Goal: Task Accomplishment & Management: Manage account settings

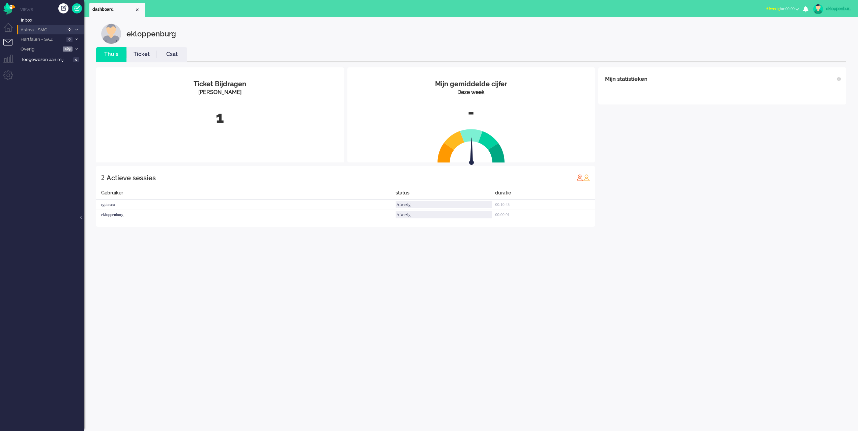
click at [46, 28] on span "Astma - SMC" at bounding box center [42, 30] width 45 height 6
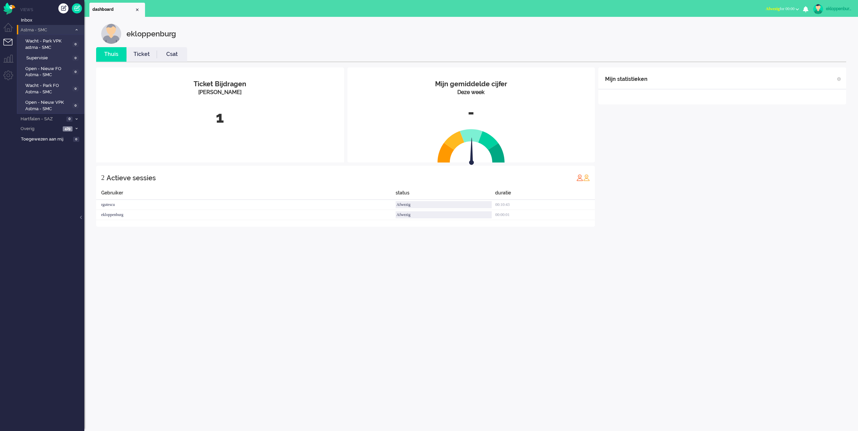
click at [44, 30] on span "Astma - SMC" at bounding box center [46, 30] width 52 height 6
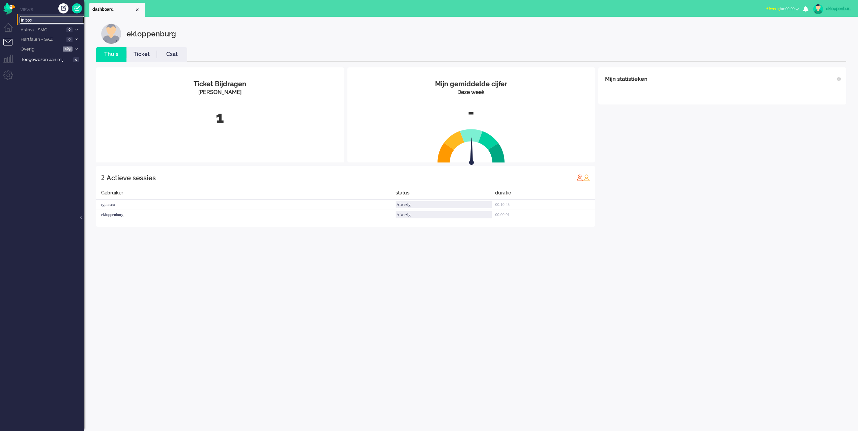
click at [40, 21] on span "Inbox" at bounding box center [52, 20] width 63 height 6
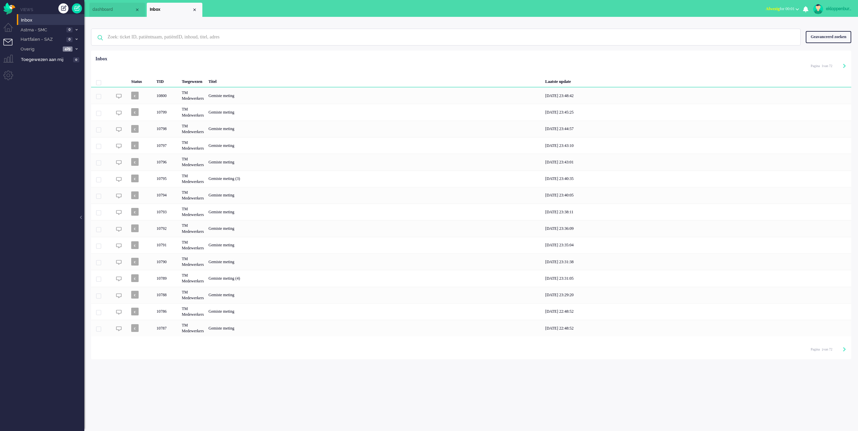
click at [217, 54] on div "Status TID Toegewezen Titel Laatste update c 10800 TM Medewerkers Gemiste metin…" at bounding box center [471, 195] width 760 height 284
click at [42, 39] on span "Hartfalen - SAZ" at bounding box center [42, 39] width 45 height 6
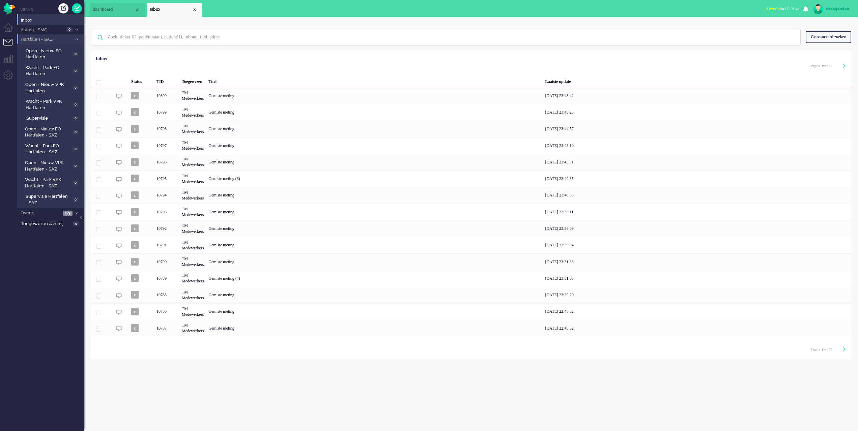
click at [34, 40] on span "Hartfalen - SAZ" at bounding box center [46, 39] width 52 height 6
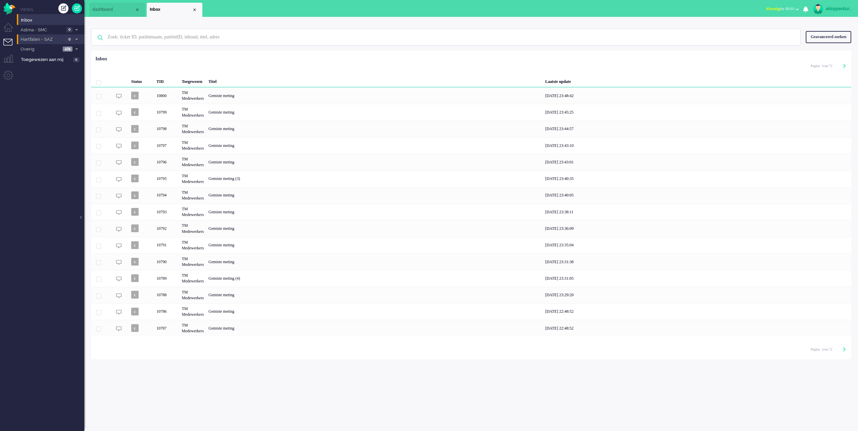
click at [34, 39] on span "Hartfalen - SAZ" at bounding box center [42, 39] width 45 height 6
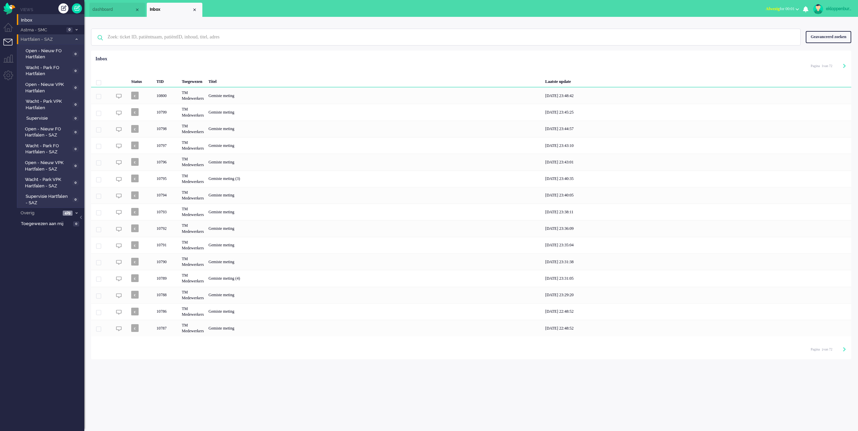
click at [34, 39] on span "Hartfalen - SAZ" at bounding box center [46, 39] width 52 height 6
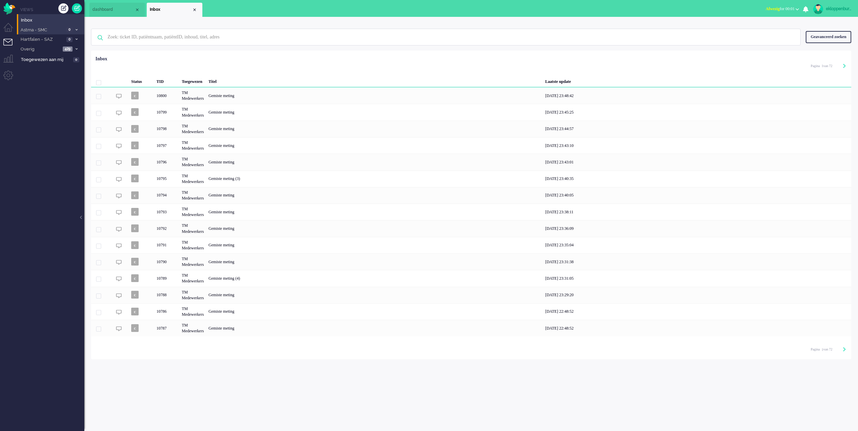
click at [34, 30] on span "Astma - SMC" at bounding box center [42, 30] width 45 height 6
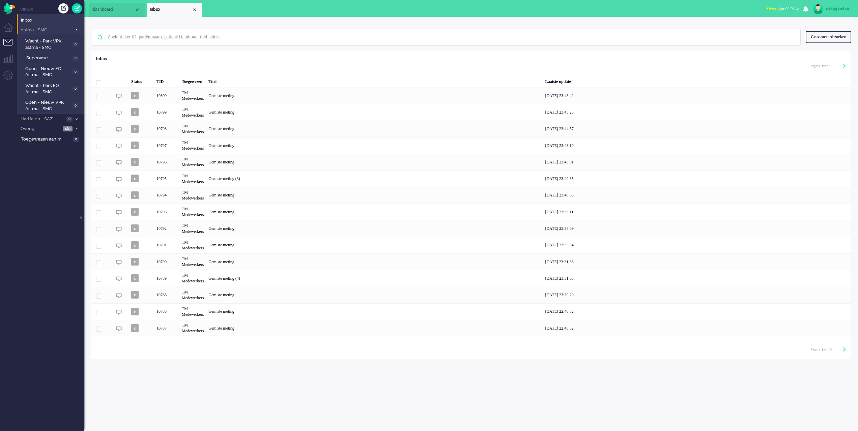
click at [33, 28] on span "Astma - SMC" at bounding box center [46, 30] width 52 height 6
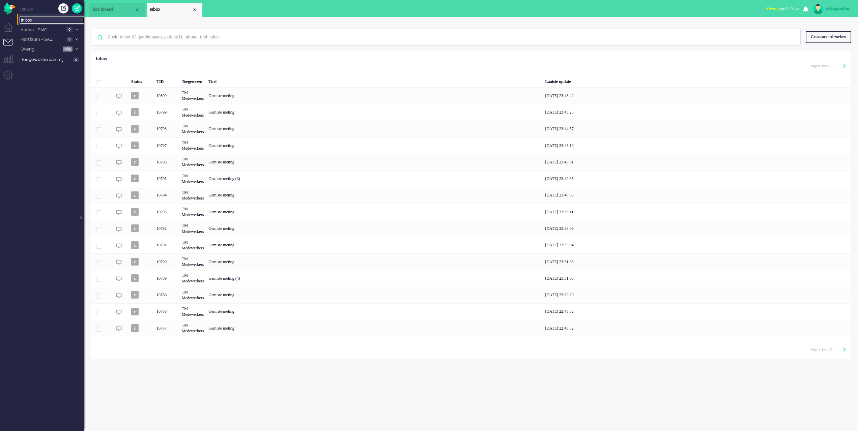
click at [31, 21] on span "Inbox" at bounding box center [52, 20] width 63 height 6
click at [844, 350] on icon "Next" at bounding box center [844, 349] width 3 height 5
type input "2"
click at [844, 350] on div "Pagina 2 van 72" at bounding box center [828, 345] width 35 height 10
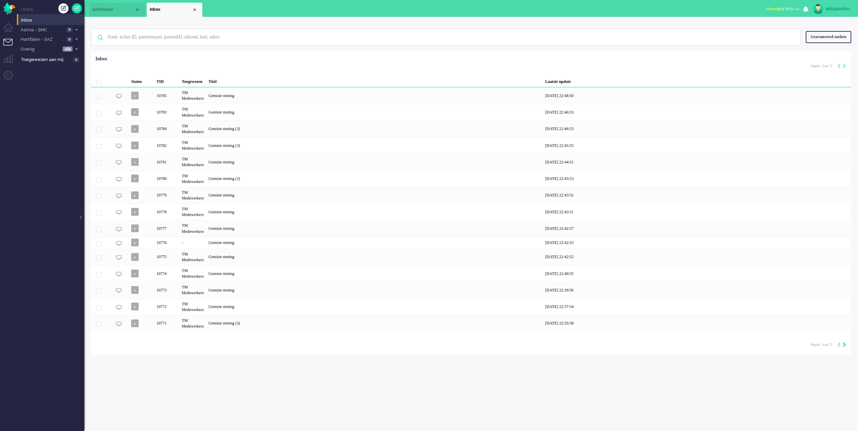
click at [845, 347] on icon "Next" at bounding box center [844, 345] width 3 height 5
type input "3"
click at [844, 350] on icon "Next" at bounding box center [844, 349] width 3 height 5
type input "4"
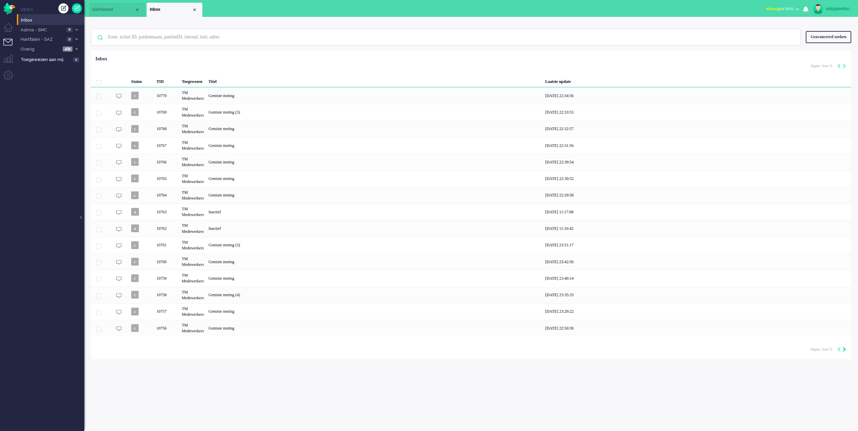
type input "4"
click at [844, 350] on div "Loading... Status TID Toegewezen Titel Laatste update c 10755 TM Medewerkers Ge…" at bounding box center [471, 201] width 760 height 300
click at [845, 341] on icon "Next" at bounding box center [844, 340] width 3 height 5
type input "5"
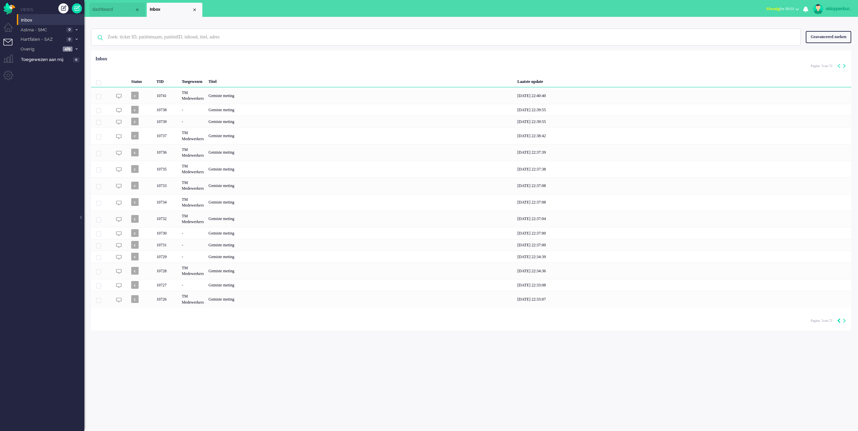
click at [839, 323] on icon "Previous" at bounding box center [838, 321] width 3 height 5
type input "4"
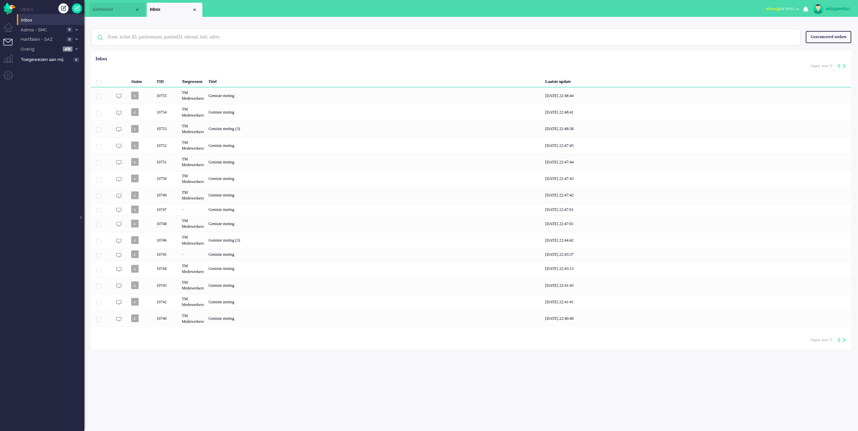
drag, startPoint x: 839, startPoint y: 323, endPoint x: 837, endPoint y: 327, distance: 3.9
click at [839, 323] on div "[DATE] 22:40:40" at bounding box center [697, 319] width 309 height 17
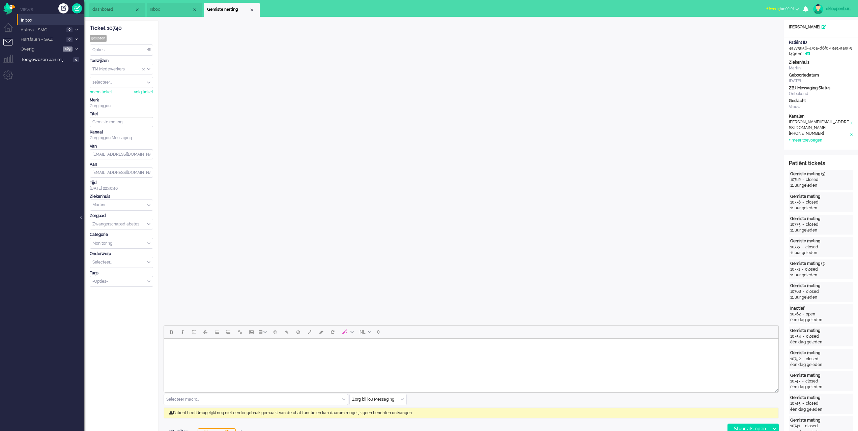
click at [155, 11] on span "Inbox" at bounding box center [171, 10] width 42 height 6
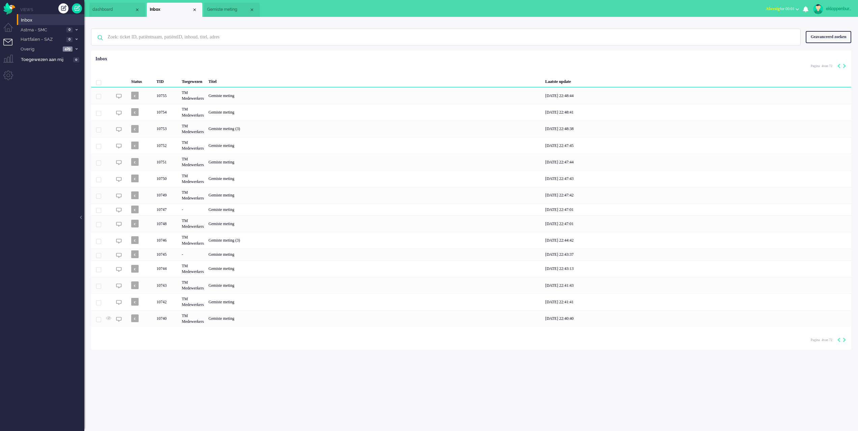
click at [230, 10] on span "Gemiste meting" at bounding box center [228, 10] width 42 height 6
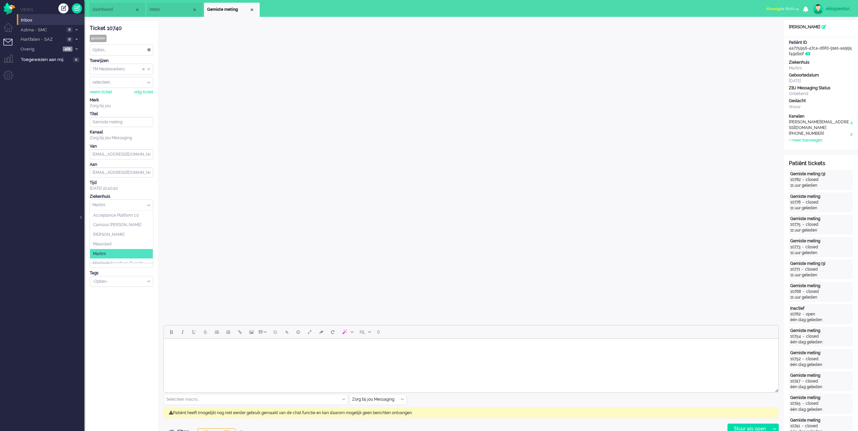
scroll to position [38, 0]
drag, startPoint x: 107, startPoint y: 205, endPoint x: 89, endPoint y: 205, distance: 17.5
click at [148, 191] on div "Tijd [DATE] 22:40:40" at bounding box center [121, 185] width 63 height 11
click at [163, 11] on span "Inbox" at bounding box center [171, 10] width 42 height 6
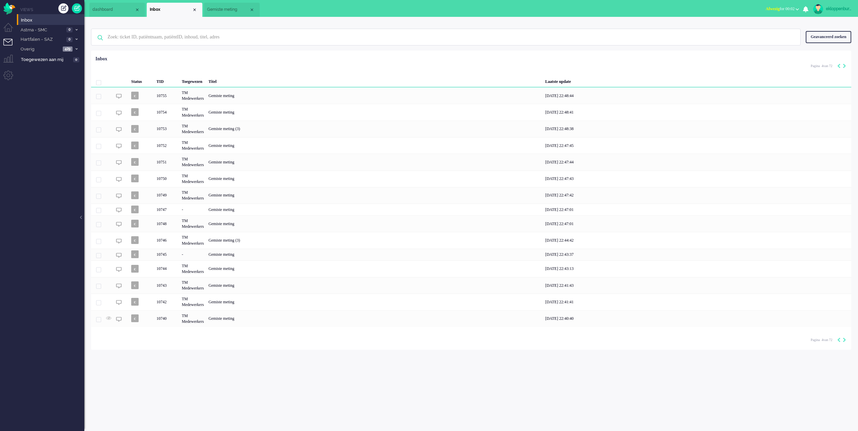
click at [230, 11] on span "Gemiste meting" at bounding box center [228, 10] width 42 height 6
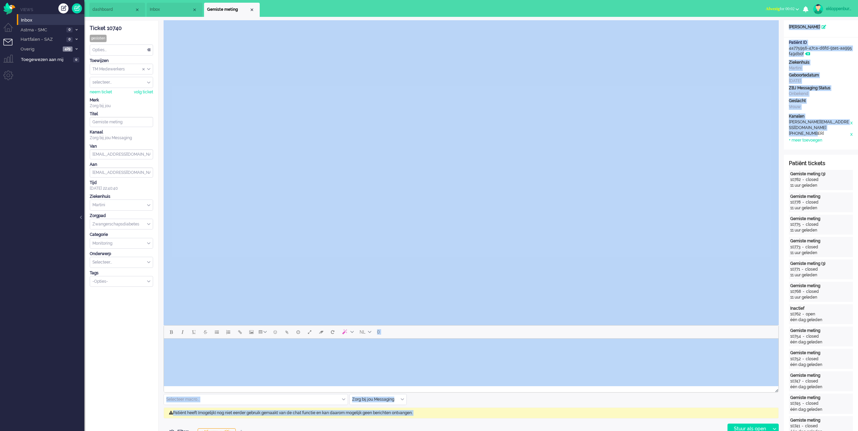
drag, startPoint x: 812, startPoint y: 126, endPoint x: 780, endPoint y: 127, distance: 31.7
click at [798, 131] on div "[PHONE_NUMBER]" at bounding box center [819, 134] width 61 height 7
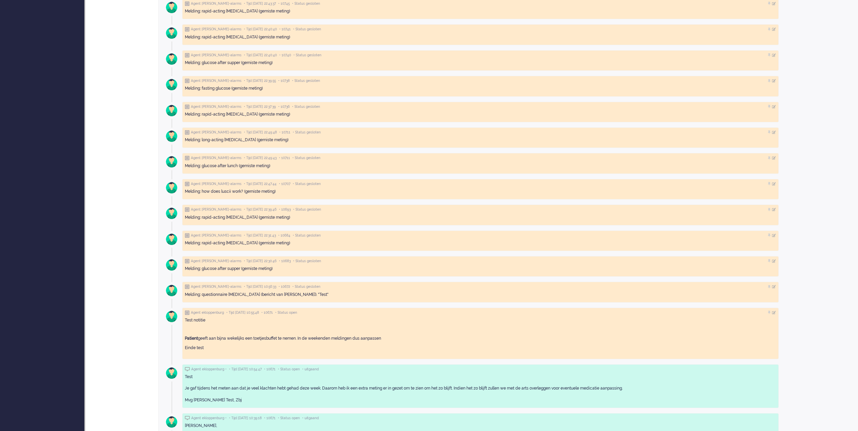
scroll to position [835, 0]
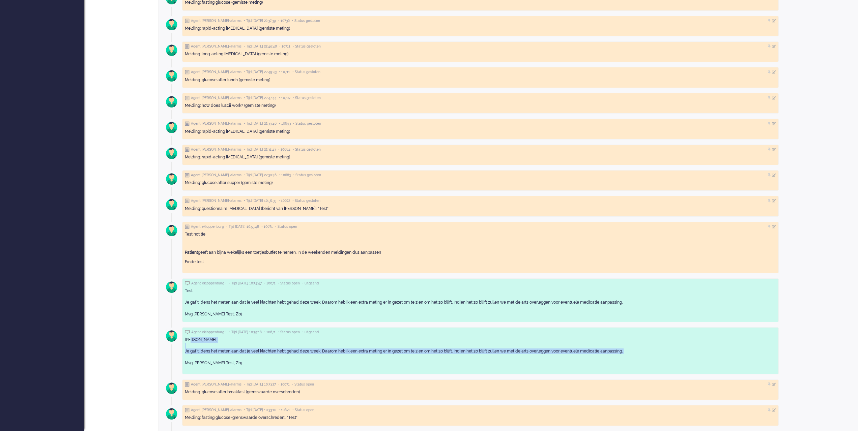
drag, startPoint x: 221, startPoint y: 356, endPoint x: 192, endPoint y: 340, distance: 33.5
click at [192, 340] on p "[PERSON_NAME], Je gaf tijdens het meten aan dat je veel klachten hebt gehad dez…" at bounding box center [480, 351] width 591 height 29
drag, startPoint x: 236, startPoint y: 300, endPoint x: 207, endPoint y: 293, distance: 29.1
click at [207, 293] on div "Test Je gaf tijdens het meten aan dat je veel klachten hebt gehad deze week. Da…" at bounding box center [480, 302] width 591 height 29
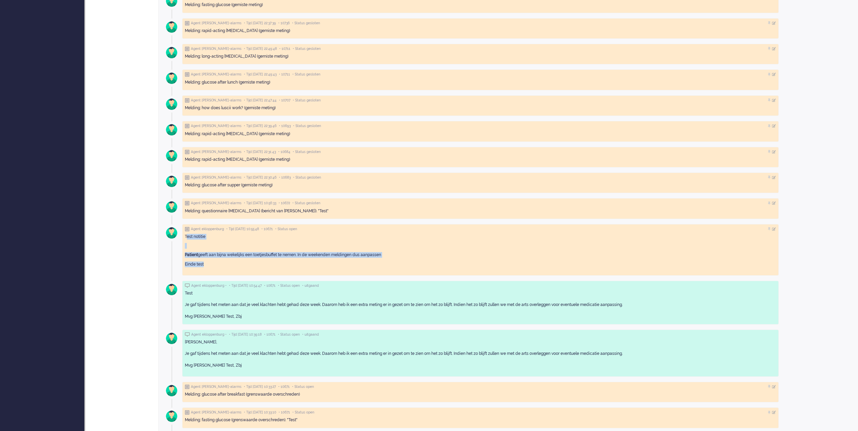
drag, startPoint x: 194, startPoint y: 236, endPoint x: 220, endPoint y: 264, distance: 37.9
click at [220, 264] on div "Test notitie Patient geeft aan bijna wekelijks een toetjesbuffet te nemen. In d…" at bounding box center [480, 252] width 591 height 37
click at [212, 261] on div "Test notitie Patient geeft aan bijna wekelijks een toetjesbuffet te nemen. In d…" at bounding box center [480, 253] width 591 height 37
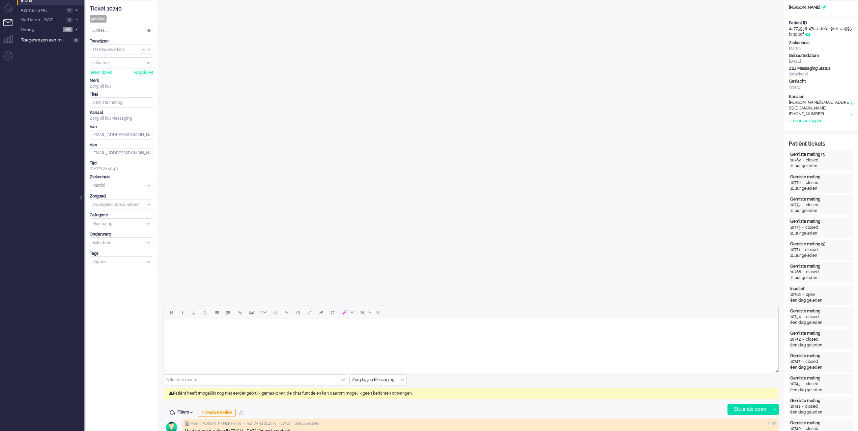
scroll to position [0, 0]
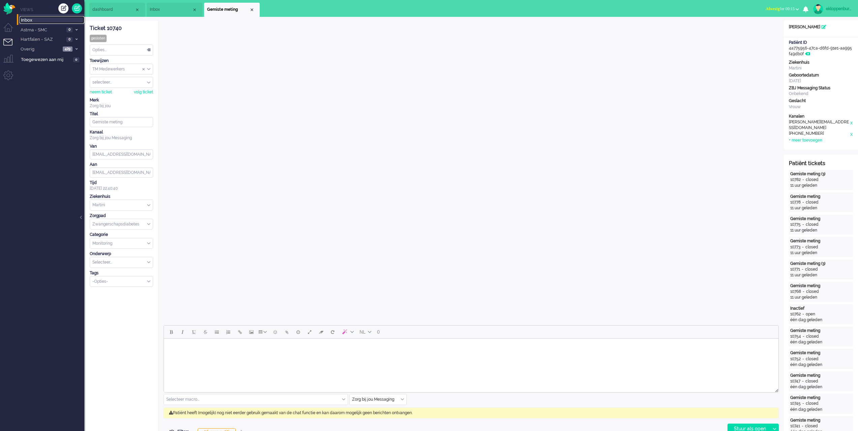
click at [47, 19] on span "Inbox" at bounding box center [52, 20] width 63 height 6
type input "1"
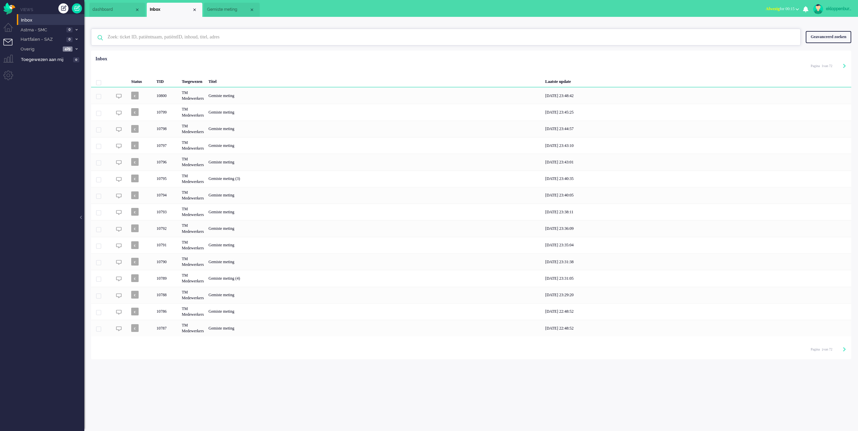
click at [210, 39] on input "text" at bounding box center [447, 37] width 689 height 16
type input "nieuw patient"
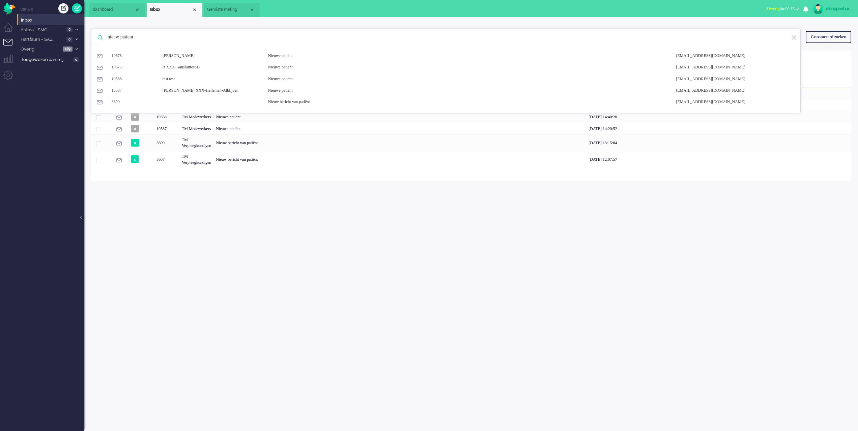
click at [186, 19] on div "nieuw patient 10678 [PERSON_NAME] Nieuwe patiënt [EMAIL_ADDRESS][DOMAIN_NAME] 1…" at bounding box center [471, 99] width 774 height 164
click at [794, 36] on img at bounding box center [794, 37] width 6 height 6
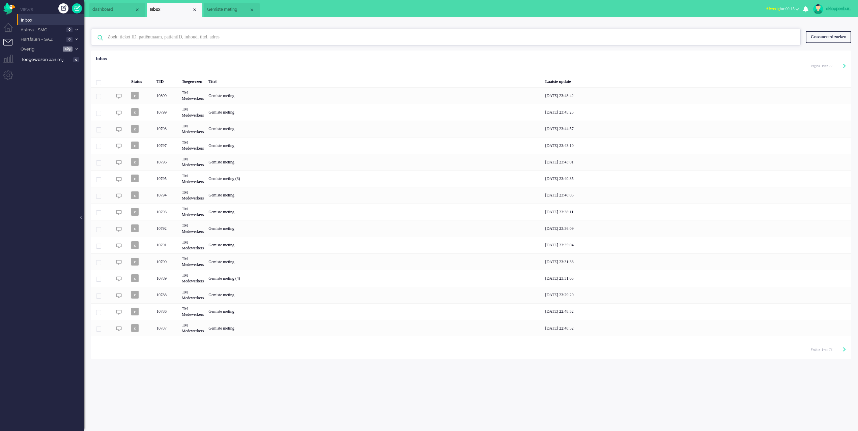
click at [195, 33] on input "text" at bounding box center [447, 37] width 689 height 16
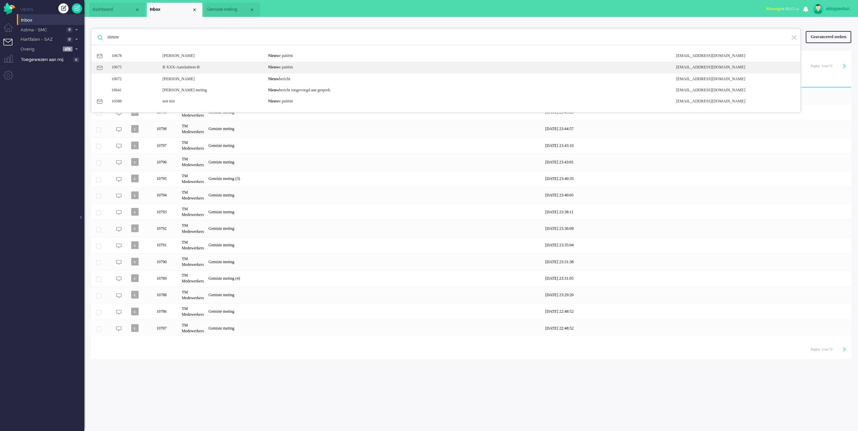
click at [206, 67] on div "B XXX-Aansluittest-B" at bounding box center [211, 67] width 106 height 6
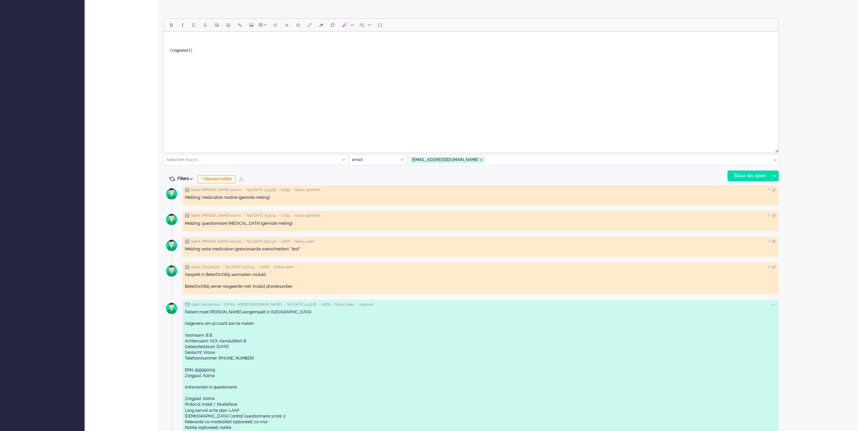
scroll to position [329, 0]
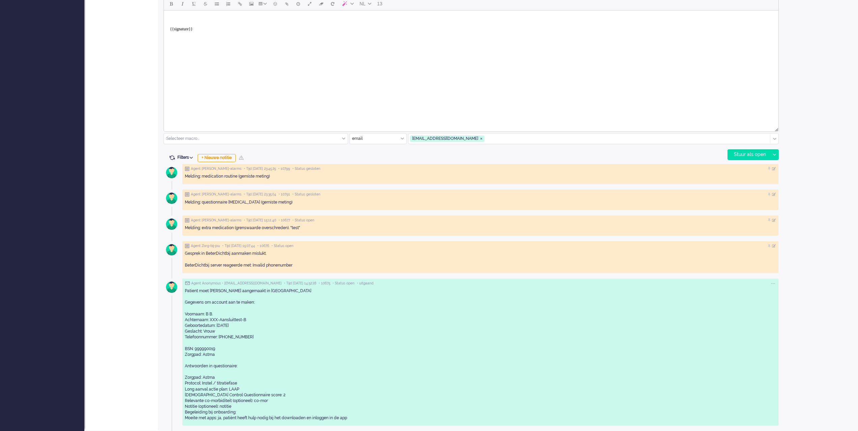
drag, startPoint x: 186, startPoint y: 290, endPoint x: 380, endPoint y: 423, distance: 235.6
click at [380, 423] on div "Patient moet [PERSON_NAME] aangemaakt in [GEOGRAPHIC_DATA] Gegevens om account …" at bounding box center [480, 355] width 591 height 138
click at [292, 376] on div "Patient moet [PERSON_NAME] aangemaakt in [GEOGRAPHIC_DATA] Gegevens om account …" at bounding box center [480, 354] width 591 height 133
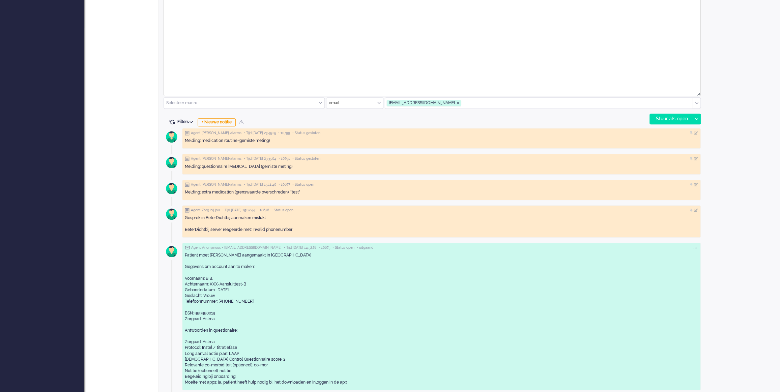
scroll to position [368, 0]
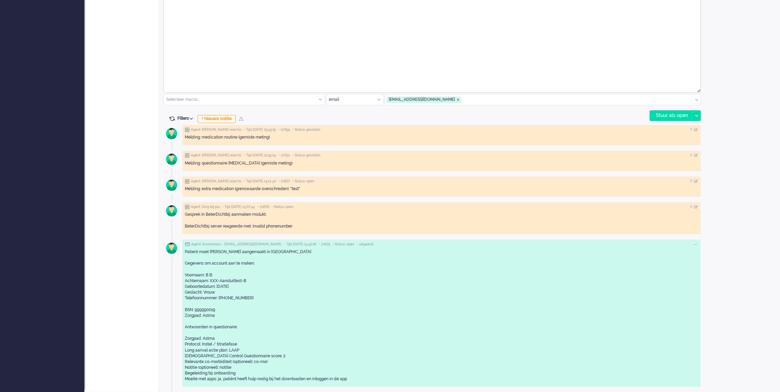
drag, startPoint x: 184, startPoint y: 250, endPoint x: 356, endPoint y: 381, distance: 215.9
click at [356, 381] on div "Agent Anonymous • [EMAIL_ADDRESS][DOMAIN_NAME] • Tijd [DATE] 14:52:28 • 10675 •…" at bounding box center [441, 314] width 519 height 148
click at [356, 381] on div "Patient moet [PERSON_NAME] aangemaakt in [GEOGRAPHIC_DATA] Gegevens om account …" at bounding box center [441, 315] width 513 height 133
drag, startPoint x: 211, startPoint y: 289, endPoint x: 232, endPoint y: 290, distance: 21.3
click at [232, 290] on div "Patient moet [PERSON_NAME] aangemaakt in [GEOGRAPHIC_DATA] Gegevens om account …" at bounding box center [441, 315] width 513 height 133
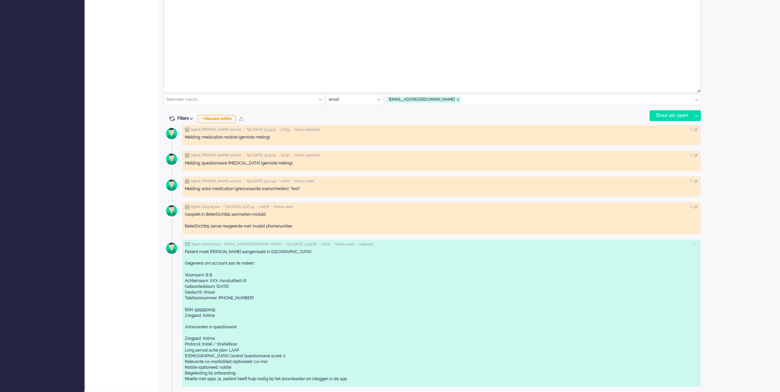
click at [204, 309] on div "Patient moet [PERSON_NAME] aangemaakt in [GEOGRAPHIC_DATA] Gegevens om account …" at bounding box center [441, 315] width 513 height 133
drag, startPoint x: 202, startPoint y: 276, endPoint x: 215, endPoint y: 275, distance: 12.8
click at [215, 275] on div "Patient moet [PERSON_NAME] aangemaakt in [GEOGRAPHIC_DATA] Gegevens om account …" at bounding box center [441, 315] width 513 height 133
click at [202, 277] on div "Patient moet [PERSON_NAME] aangemaakt in [GEOGRAPHIC_DATA] Gegevens om account …" at bounding box center [441, 315] width 513 height 133
drag, startPoint x: 204, startPoint y: 275, endPoint x: 218, endPoint y: 275, distance: 14.2
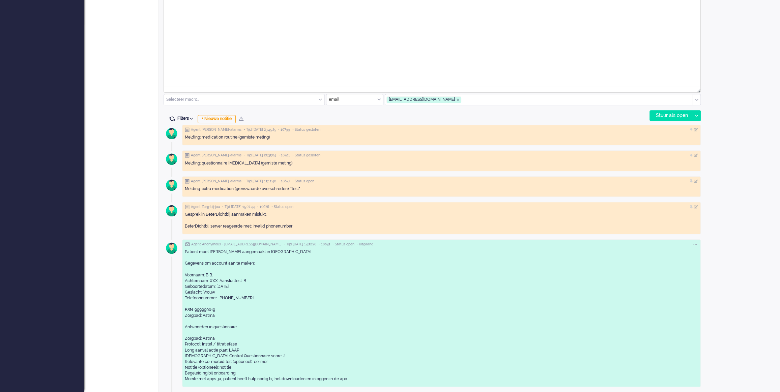
click at [218, 275] on div "Patient moet [PERSON_NAME] aangemaakt in [GEOGRAPHIC_DATA] Gegevens om account …" at bounding box center [441, 315] width 513 height 133
click at [276, 298] on div "Patient moet [PERSON_NAME] aangemaakt in [GEOGRAPHIC_DATA] Gegevens om account …" at bounding box center [441, 315] width 513 height 133
drag, startPoint x: 204, startPoint y: 314, endPoint x: 226, endPoint y: 317, distance: 22.9
click at [226, 317] on div "Patient moet [PERSON_NAME] aangemaakt in [GEOGRAPHIC_DATA] Gegevens om account …" at bounding box center [441, 315] width 513 height 133
click at [223, 334] on div "Patient moet [PERSON_NAME] aangemaakt in [GEOGRAPHIC_DATA] Gegevens om account …" at bounding box center [441, 315] width 513 height 133
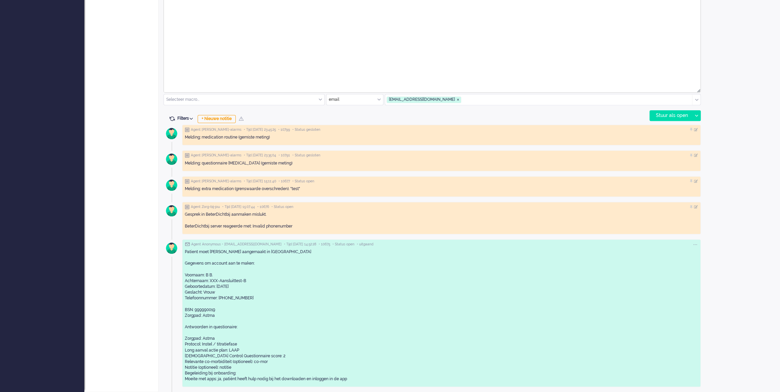
drag, startPoint x: 202, startPoint y: 344, endPoint x: 239, endPoint y: 345, distance: 37.1
click at [239, 345] on div "Patient moet [PERSON_NAME] aangemaakt in [GEOGRAPHIC_DATA] Gegevens om account …" at bounding box center [441, 315] width 513 height 133
drag, startPoint x: 212, startPoint y: 345, endPoint x: 184, endPoint y: 344, distance: 27.7
click at [184, 344] on div "Agent Anonymous • [EMAIL_ADDRESS][DOMAIN_NAME] • Tijd [DATE] 14:52:28 • 10675 •…" at bounding box center [441, 314] width 519 height 148
click at [264, 323] on div "Patient moet [PERSON_NAME] aangemaakt in [GEOGRAPHIC_DATA] Gegevens om account …" at bounding box center [441, 315] width 513 height 133
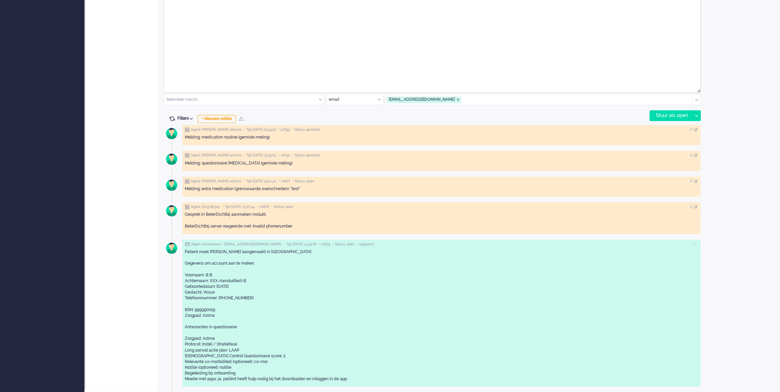
drag, startPoint x: 195, startPoint y: 270, endPoint x: 357, endPoint y: 379, distance: 195.2
click at [357, 379] on div "Patient moet [PERSON_NAME] aangemaakt in [GEOGRAPHIC_DATA] Gegevens om account …" at bounding box center [441, 315] width 513 height 133
click at [317, 378] on div "Patient moet [PERSON_NAME] aangemaakt in [GEOGRAPHIC_DATA] Gegevens om account …" at bounding box center [441, 315] width 513 height 133
click at [319, 378] on div "Patient moet [PERSON_NAME] aangemaakt in [GEOGRAPHIC_DATA] Gegevens om account …" at bounding box center [441, 315] width 513 height 133
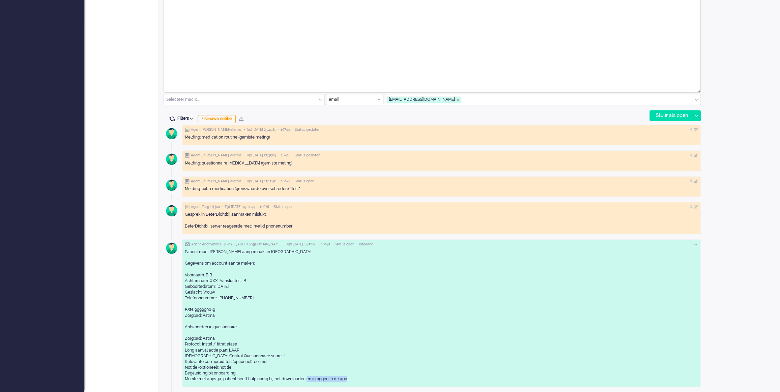
drag, startPoint x: 306, startPoint y: 378, endPoint x: 347, endPoint y: 380, distance: 40.6
click at [347, 380] on div "Patient moet [PERSON_NAME] aangemaakt in [GEOGRAPHIC_DATA] Gegevens om account …" at bounding box center [441, 315] width 513 height 133
click at [264, 360] on div "Patient moet [PERSON_NAME] aangemaakt in [GEOGRAPHIC_DATA] Gegevens om account …" at bounding box center [441, 315] width 513 height 133
drag, startPoint x: 242, startPoint y: 323, endPoint x: 278, endPoint y: 305, distance: 39.7
click at [245, 321] on div "Patient moet [PERSON_NAME] aangemaakt in [GEOGRAPHIC_DATA] Gegevens om account …" at bounding box center [441, 315] width 513 height 133
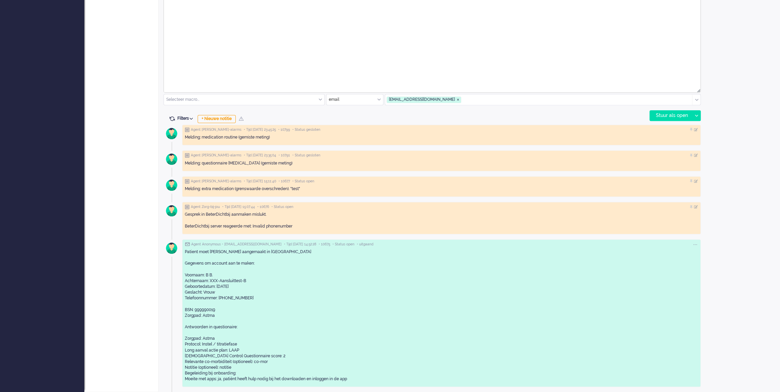
click at [339, 303] on div "Patient moet [PERSON_NAME] aangemaakt in [GEOGRAPHIC_DATA] Gegevens om account …" at bounding box center [441, 315] width 513 height 133
drag, startPoint x: 341, startPoint y: 302, endPoint x: 335, endPoint y: 304, distance: 7.0
click at [341, 302] on div "Patient moet [PERSON_NAME] aangemaakt in [GEOGRAPHIC_DATA] Gegevens om account …" at bounding box center [441, 315] width 513 height 133
click at [231, 328] on div "Patient moet [PERSON_NAME] aangemaakt in [GEOGRAPHIC_DATA] Gegevens om account …" at bounding box center [441, 315] width 513 height 133
drag, startPoint x: 192, startPoint y: 286, endPoint x: 226, endPoint y: 317, distance: 45.8
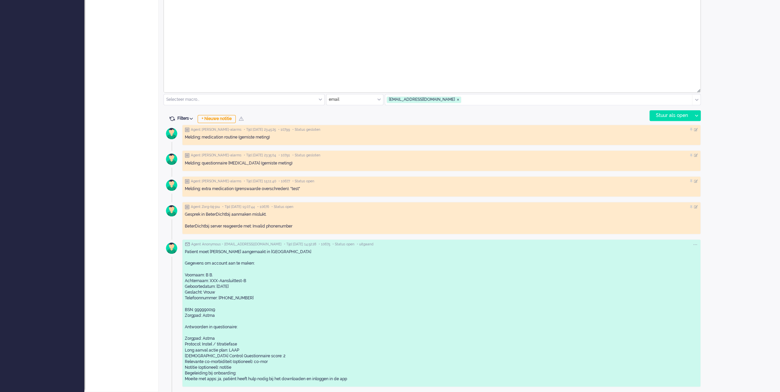
click at [226, 316] on div "Patient moet [PERSON_NAME] aangemaakt in [GEOGRAPHIC_DATA] Gegevens om account …" at bounding box center [441, 315] width 513 height 133
drag, startPoint x: 218, startPoint y: 351, endPoint x: 252, endPoint y: 378, distance: 43.9
click at [252, 378] on div "Patient moet [PERSON_NAME] aangemaakt in [GEOGRAPHIC_DATA] Gegevens om account …" at bounding box center [441, 315] width 513 height 133
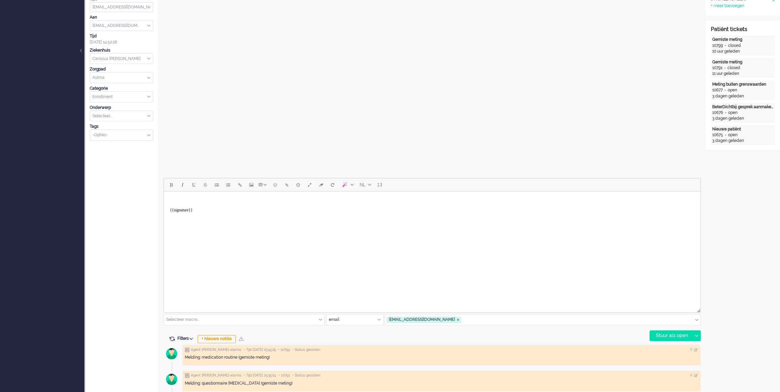
scroll to position [0, 0]
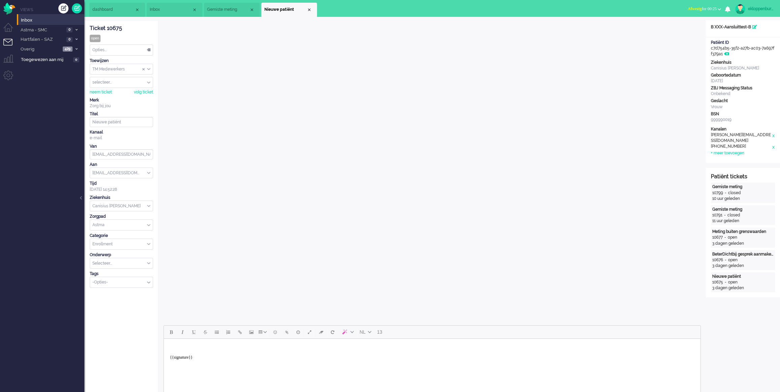
click at [166, 13] on li "Inbox" at bounding box center [175, 10] width 56 height 14
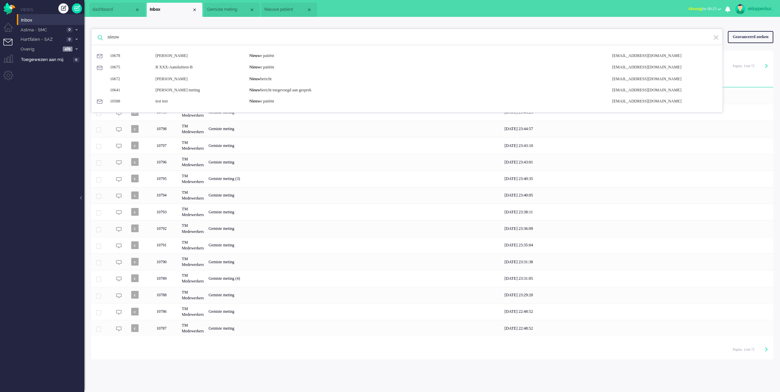
click at [248, 36] on input "nieuw" at bounding box center [408, 37] width 611 height 16
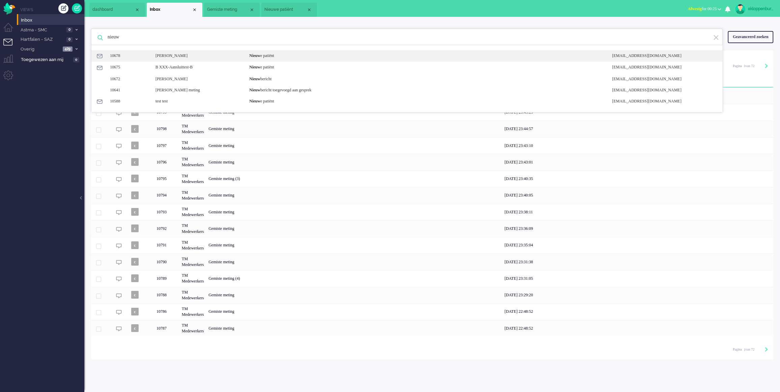
click at [244, 54] on div "[PERSON_NAME]" at bounding box center [197, 56] width 94 height 6
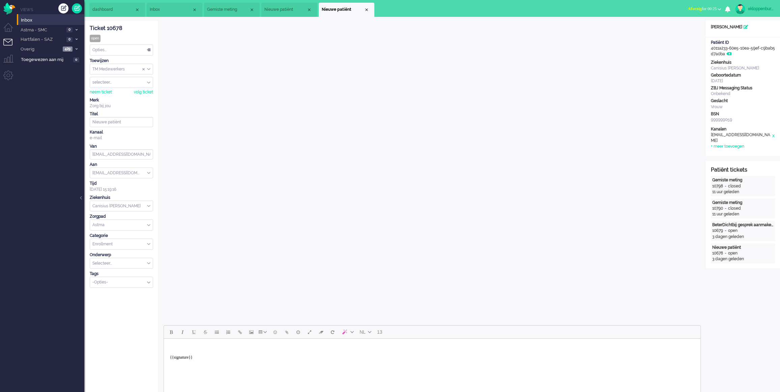
click at [278, 7] on span "Nieuwe patiënt" at bounding box center [285, 10] width 42 height 6
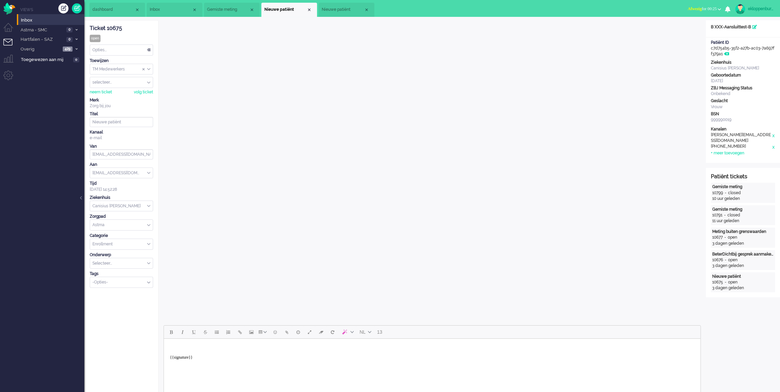
click at [333, 11] on span "Nieuwe patiënt" at bounding box center [343, 10] width 42 height 6
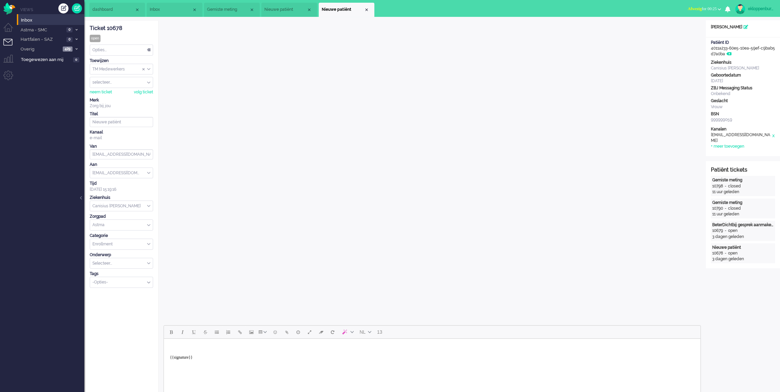
click at [274, 13] on li "Nieuwe patiënt" at bounding box center [289, 10] width 56 height 14
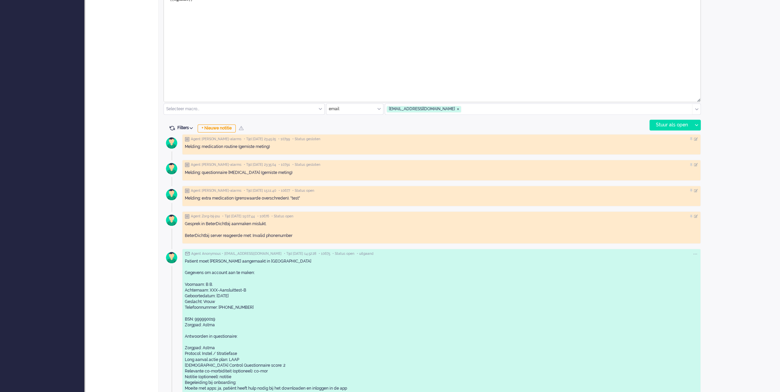
scroll to position [368, 0]
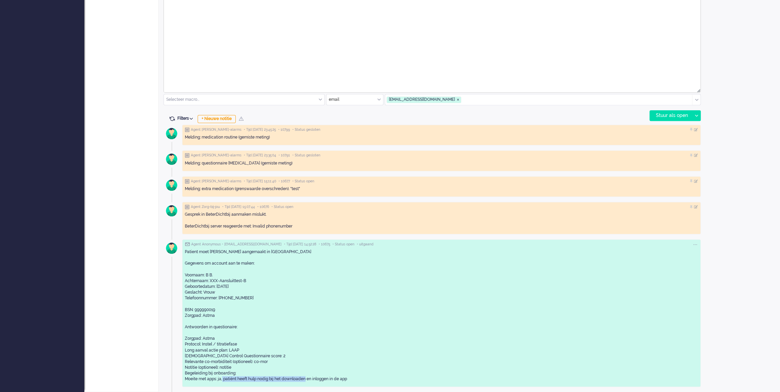
drag, startPoint x: 226, startPoint y: 377, endPoint x: 305, endPoint y: 380, distance: 79.4
click at [305, 380] on div "Patient moet [PERSON_NAME] aangemaakt in [GEOGRAPHIC_DATA] Gegevens om account …" at bounding box center [441, 315] width 513 height 133
drag, startPoint x: 354, startPoint y: 290, endPoint x: 310, endPoint y: 295, distance: 44.7
click at [355, 290] on div "Patient moet [PERSON_NAME] aangemaakt in [GEOGRAPHIC_DATA] Gegevens om account …" at bounding box center [441, 315] width 513 height 133
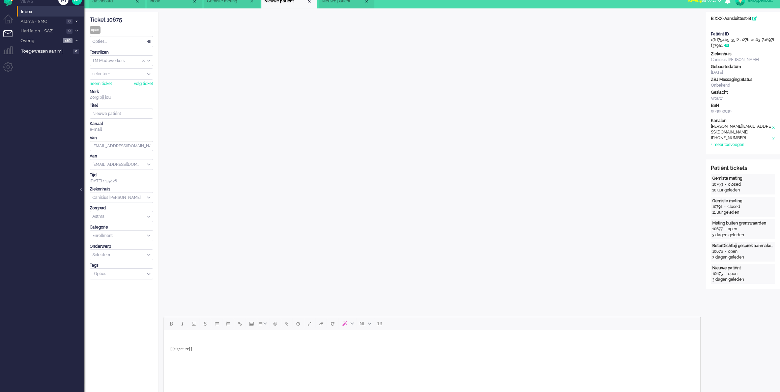
scroll to position [0, 0]
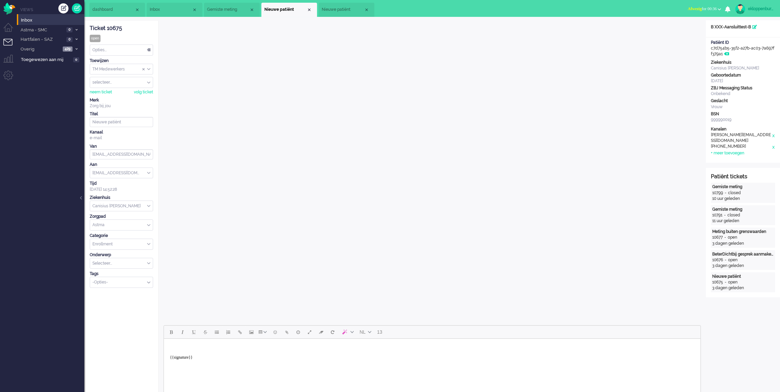
click at [171, 8] on span "Inbox" at bounding box center [171, 10] width 42 height 6
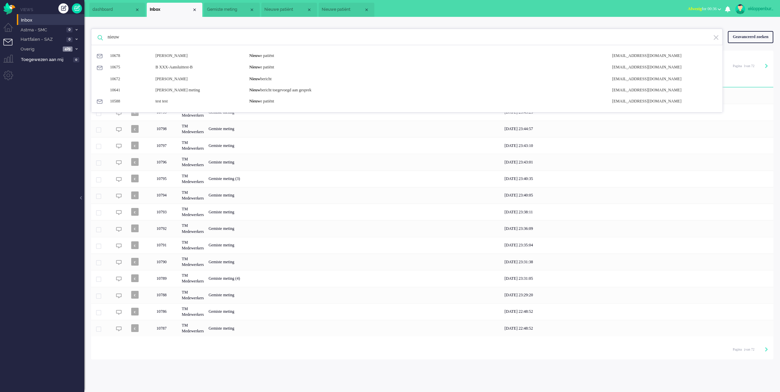
click at [223, 40] on input "nieuw" at bounding box center [408, 37] width 611 height 16
click at [191, 41] on input "[PERSON_NAME]" at bounding box center [408, 37] width 611 height 16
type input "[PERSON_NAME]"
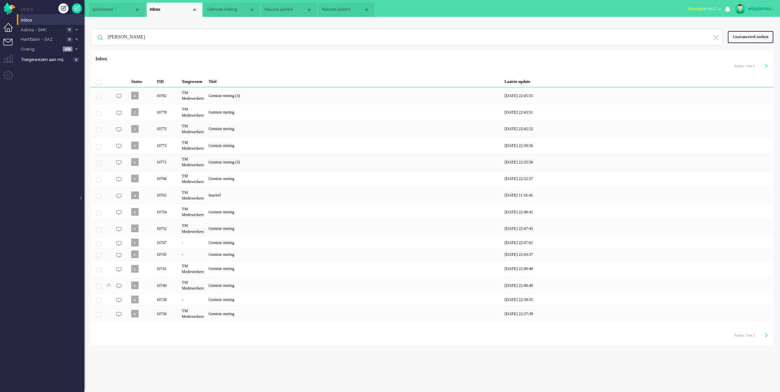
click at [8, 28] on li "Dashboard menu" at bounding box center [10, 30] width 15 height 15
click at [6, 74] on li "Admin menu" at bounding box center [10, 78] width 15 height 15
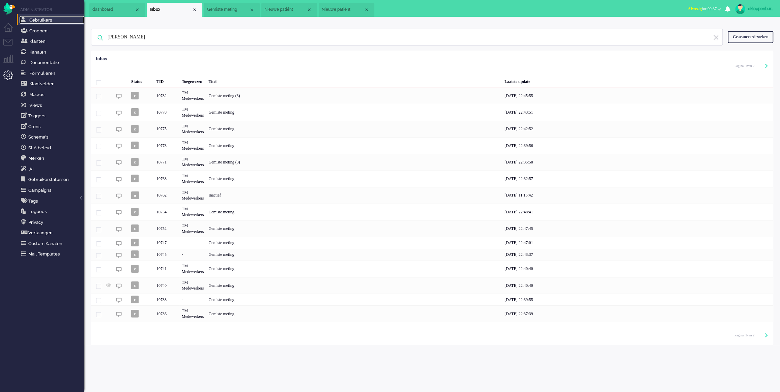
click at [45, 23] on link "Gebruikers" at bounding box center [52, 19] width 65 height 7
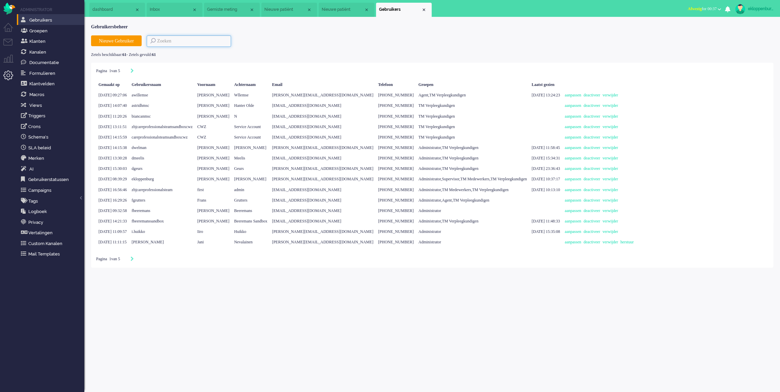
click at [183, 37] on input at bounding box center [189, 40] width 84 height 11
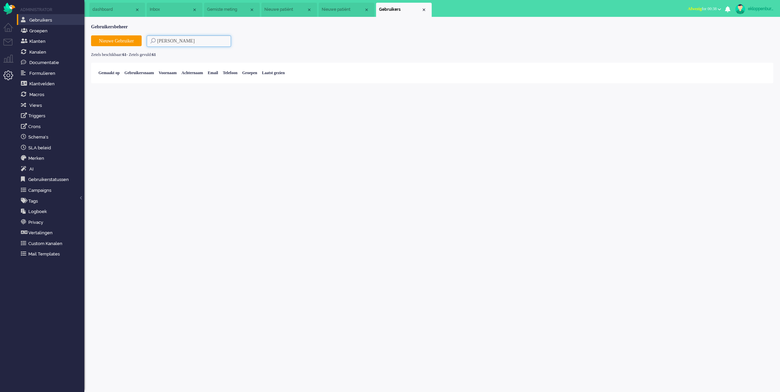
click at [185, 40] on input "[PERSON_NAME]" at bounding box center [189, 40] width 84 height 11
click at [177, 43] on input "[PERSON_NAME]" at bounding box center [189, 40] width 84 height 11
click at [178, 43] on input "[PERSON_NAME]" at bounding box center [189, 40] width 84 height 11
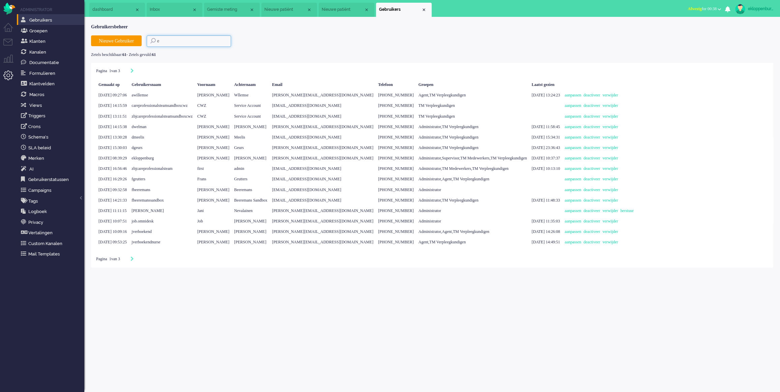
type input "e"
click at [343, 156] on span "[PERSON_NAME][EMAIL_ADDRESS][DOMAIN_NAME]" at bounding box center [323, 158] width 102 height 5
drag, startPoint x: 304, startPoint y: 159, endPoint x: 591, endPoint y: 157, distance: 287.8
click at [591, 164] on div "[DATE] 08:39:29 ekloppenburg [PERSON_NAME] [PERSON_NAME][EMAIL_ADDRESS][DOMAIN_…" at bounding box center [367, 169] width 542 height 10
click at [160, 8] on span "Inbox" at bounding box center [171, 10] width 42 height 6
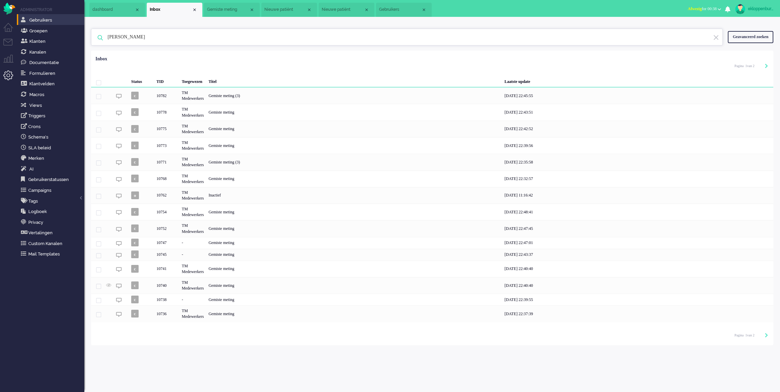
click at [222, 37] on input "[PERSON_NAME]" at bounding box center [408, 37] width 611 height 16
type input "[PERSON_NAME]"
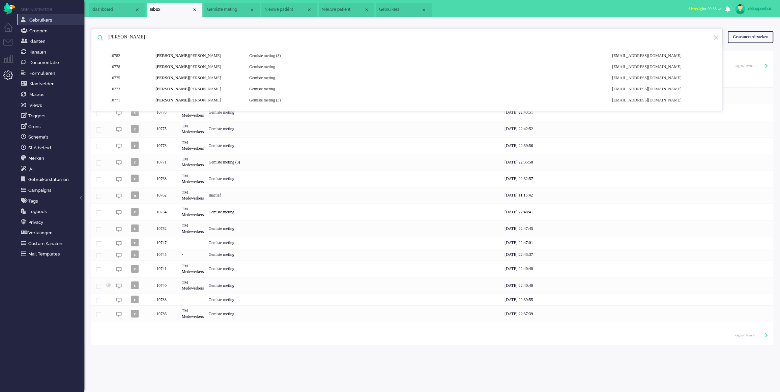
drag, startPoint x: 108, startPoint y: 8, endPoint x: 202, endPoint y: 110, distance: 138.7
click at [108, 8] on span "dashboard" at bounding box center [113, 10] width 42 height 6
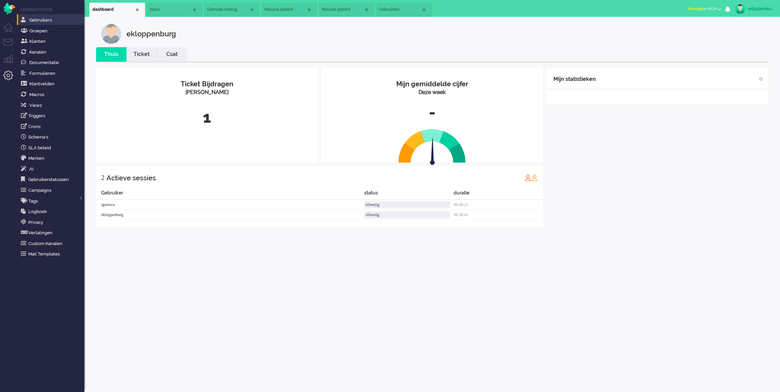
drag, startPoint x: 240, startPoint y: 11, endPoint x: 233, endPoint y: 12, distance: 7.1
click at [240, 11] on span "Gemiste meting" at bounding box center [228, 10] width 42 height 6
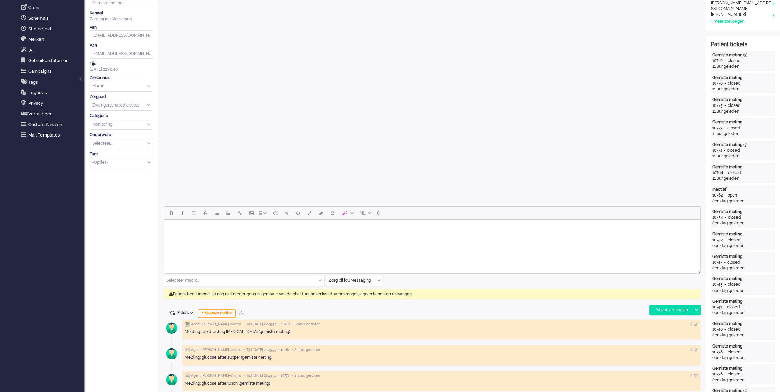
scroll to position [117, 0]
